Goal: Task Accomplishment & Management: Manage account settings

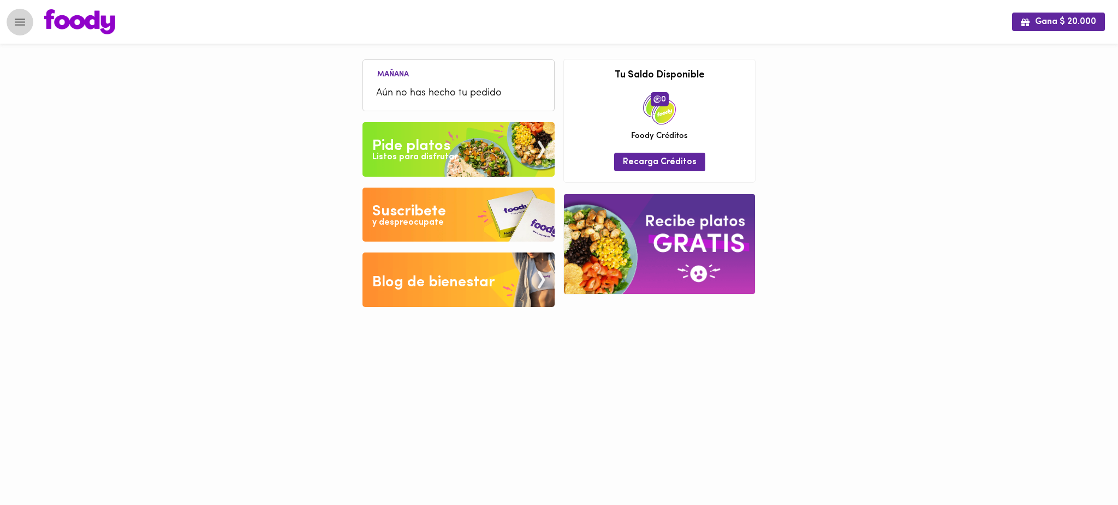
click at [25, 21] on icon "Menu" at bounding box center [20, 22] width 14 height 14
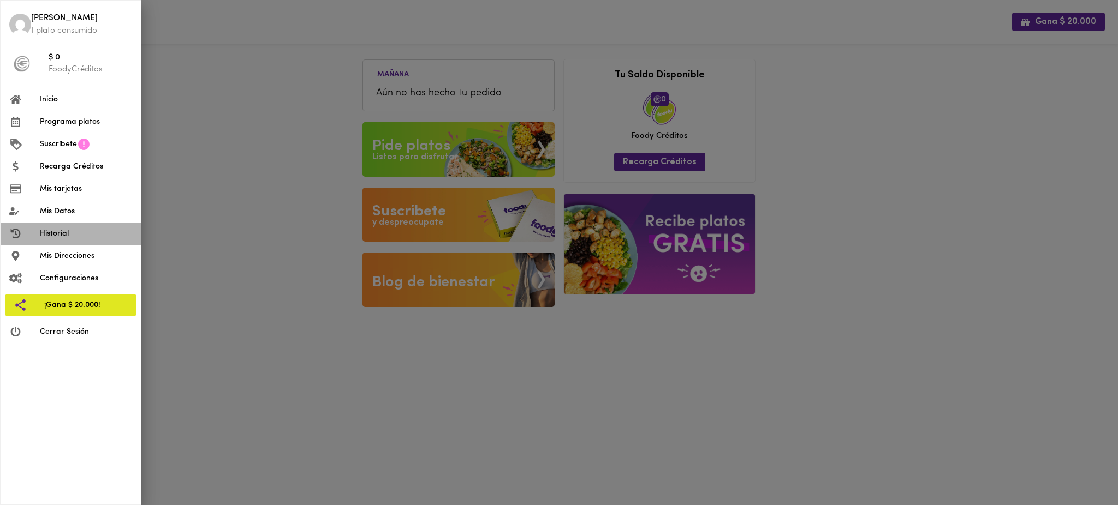
click at [88, 235] on span "Historial" at bounding box center [86, 233] width 92 height 11
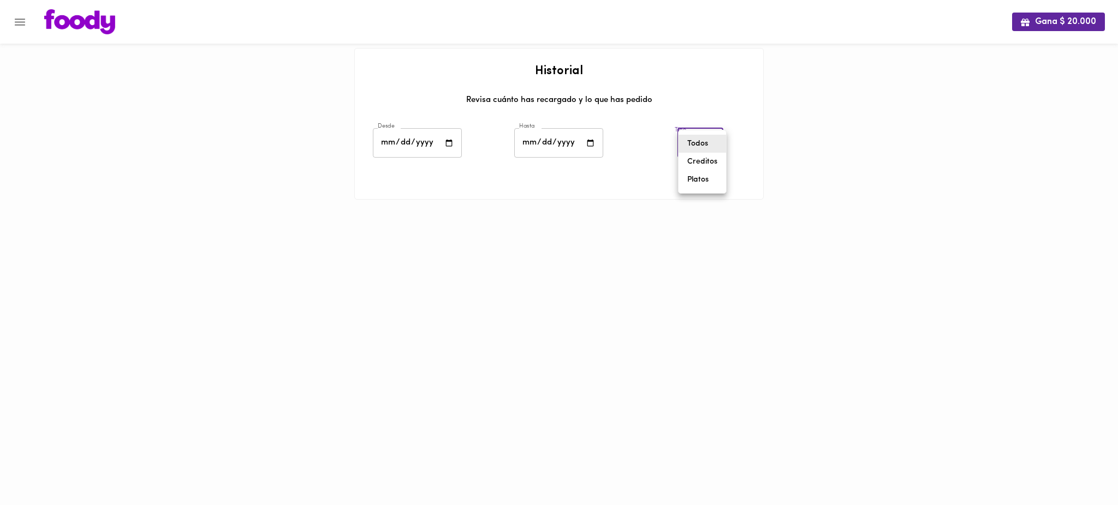
click at [693, 146] on body "Gana $ 20.000 Historial Revisa cuánto has recargado y lo que has pedido Desde D…" at bounding box center [559, 113] width 1118 height 227
click at [693, 146] on li "Todos" at bounding box center [701, 144] width 47 height 18
click at [407, 145] on input "date" at bounding box center [417, 143] width 89 height 30
click at [448, 141] on input "date" at bounding box center [417, 143] width 89 height 30
type input "[DATE]"
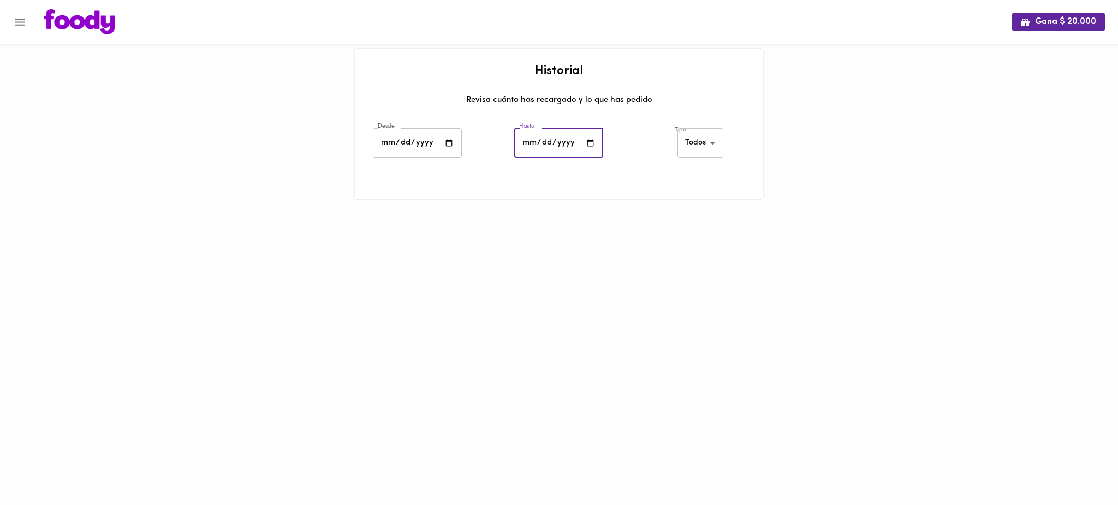
click at [590, 142] on input "date" at bounding box center [558, 143] width 89 height 30
type input "[DATE]"
click at [735, 152] on div "Tipo Todos all ​" at bounding box center [700, 145] width 141 height 38
click at [706, 138] on body "Gana $ 20.000 Historial Revisa cuánto has recargado y lo que has pedido Desde […" at bounding box center [559, 113] width 1118 height 227
click at [706, 163] on li "Creditos" at bounding box center [701, 162] width 47 height 18
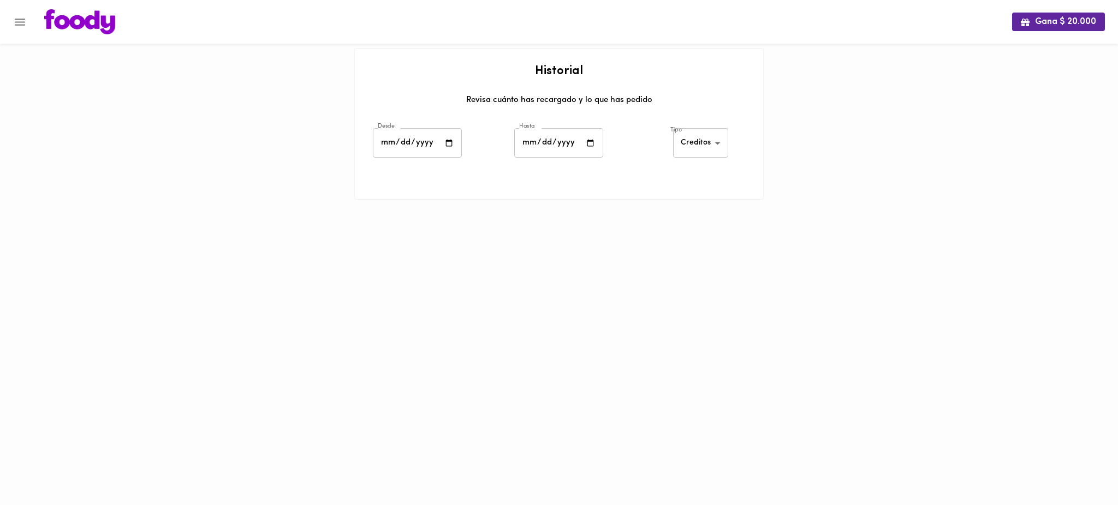
click at [739, 149] on div "Tipo Creditos [PERSON_NAME]-credits ​" at bounding box center [700, 145] width 141 height 38
click at [714, 140] on body "Gana $ 20.000 Historial Revisa cuánto has recargado y lo que has pedido Desde […" at bounding box center [559, 113] width 1118 height 227
click at [712, 165] on li "Platos" at bounding box center [700, 162] width 53 height 18
type input "[PERSON_NAME]-dishes"
click at [754, 136] on div "Tipo Platos [PERSON_NAME]-dishes ​" at bounding box center [700, 145] width 141 height 38
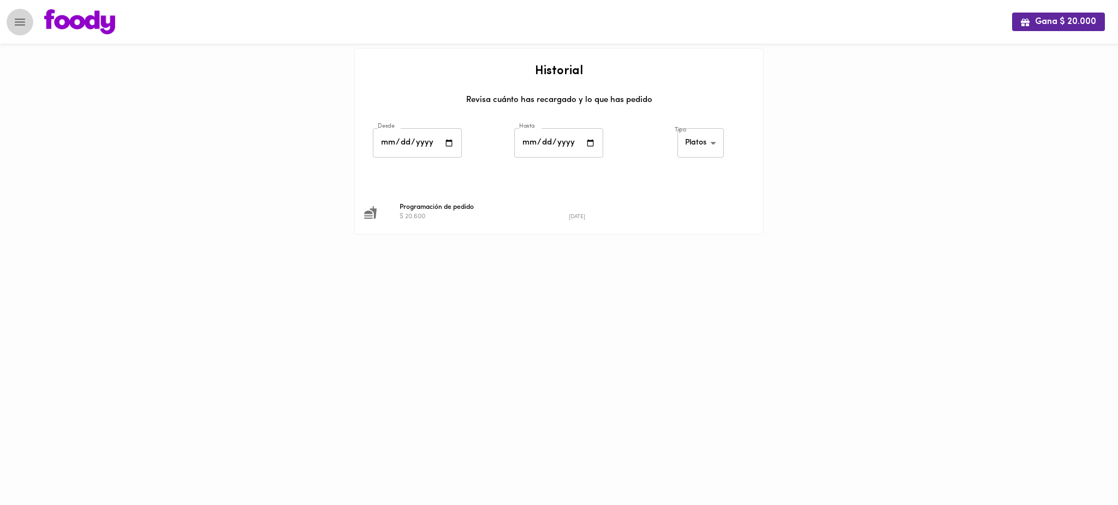
click at [20, 21] on icon "Menu" at bounding box center [20, 22] width 10 height 7
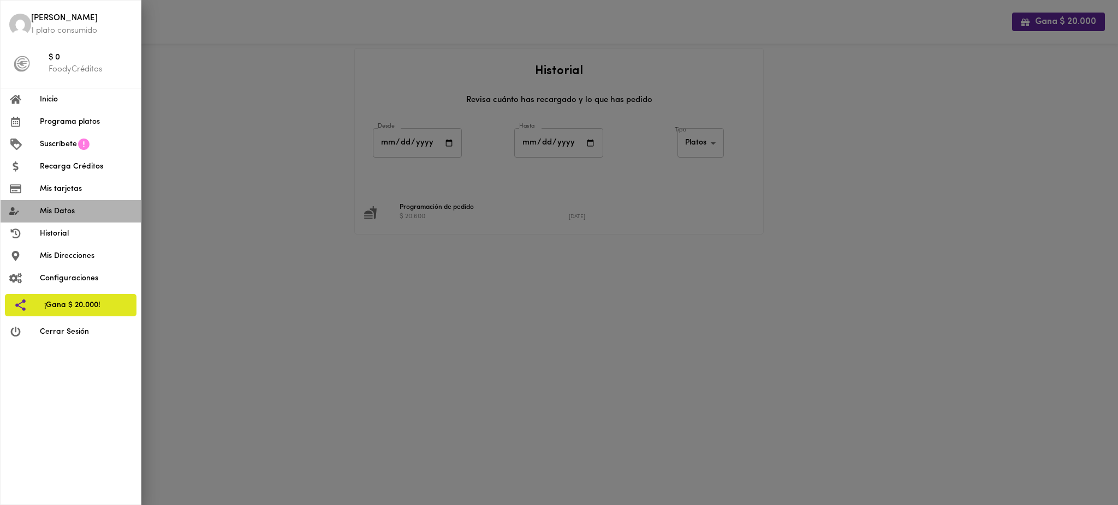
click at [75, 213] on span "Mis Datos" at bounding box center [86, 211] width 92 height 11
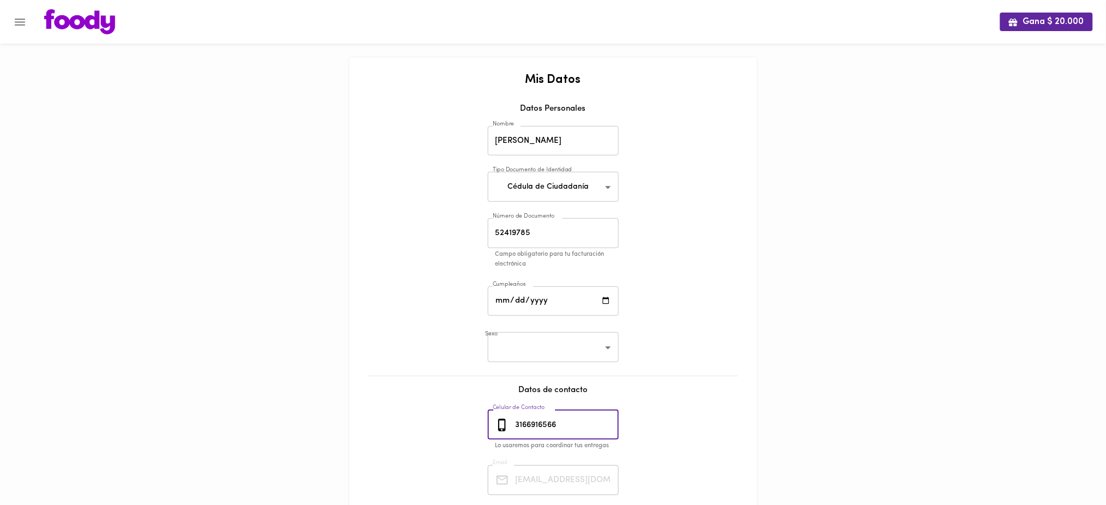
drag, startPoint x: 569, startPoint y: 425, endPoint x: 504, endPoint y: 419, distance: 65.2
click at [504, 419] on div "[PHONE_NUMBER] Celular de Contacto" at bounding box center [553, 425] width 131 height 30
